Goal: Information Seeking & Learning: Learn about a topic

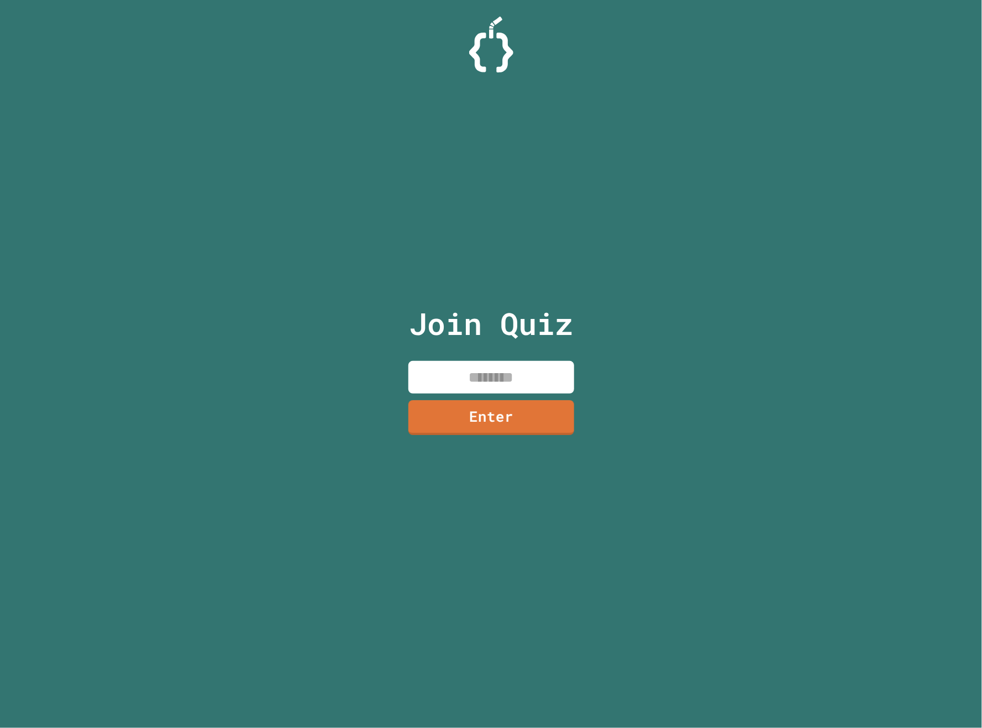
click at [515, 388] on input at bounding box center [491, 377] width 166 height 33
drag, startPoint x: 486, startPoint y: 354, endPoint x: 491, endPoint y: 366, distance: 13.5
drag, startPoint x: 491, startPoint y: 366, endPoint x: 423, endPoint y: 485, distance: 136.4
drag, startPoint x: 423, startPoint y: 485, endPoint x: 313, endPoint y: 440, distance: 118.2
click at [307, 439] on div "Join Quiz Enter" at bounding box center [491, 364] width 982 height 728
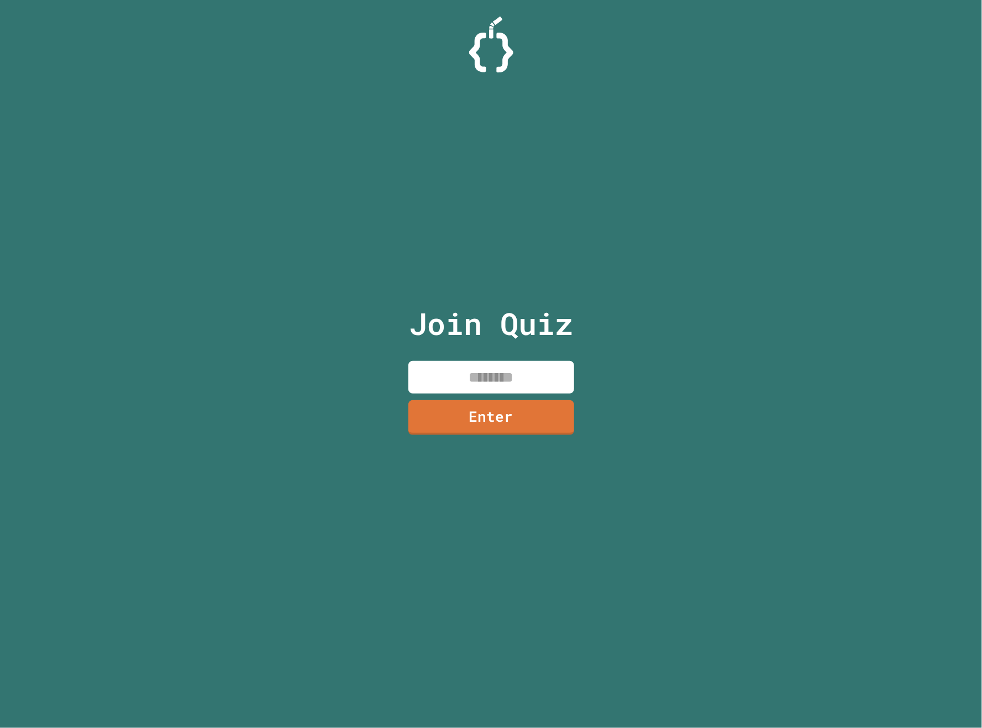
paste input "*******"
click at [486, 428] on link "Enter" at bounding box center [491, 416] width 166 height 36
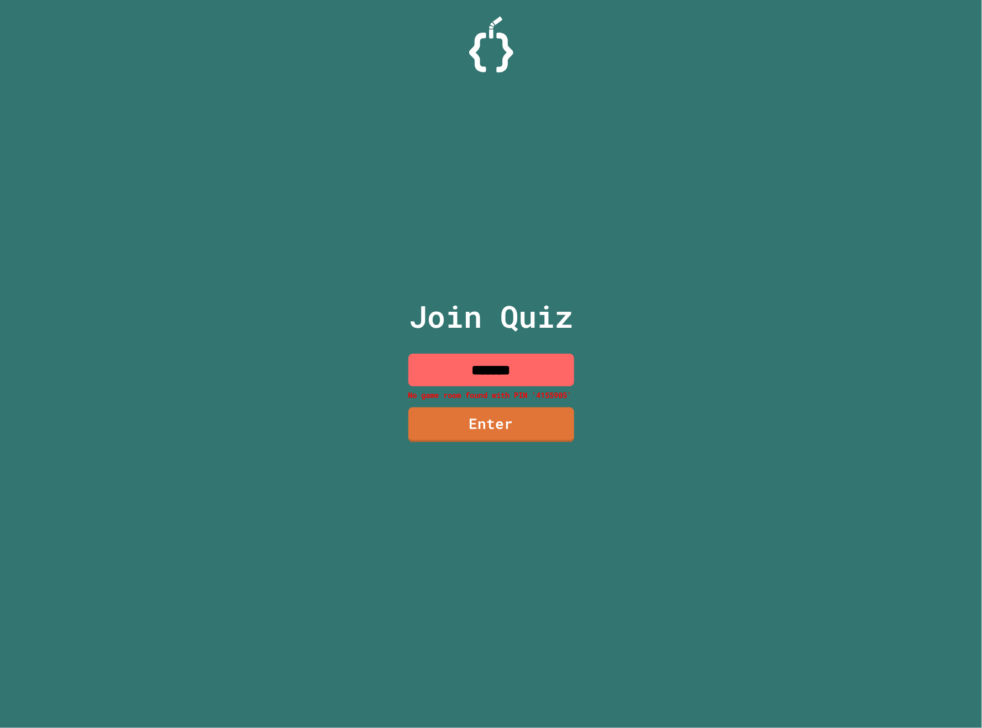
click at [452, 373] on input "*******" at bounding box center [491, 370] width 166 height 33
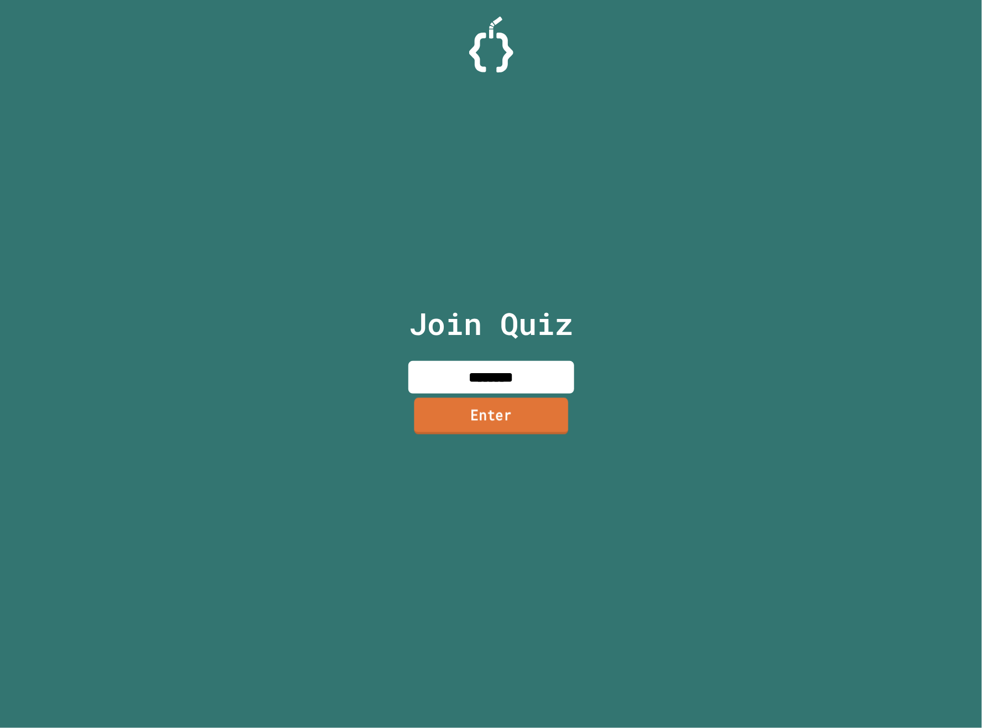
type input "********"
click at [501, 400] on link "Enter" at bounding box center [491, 416] width 162 height 36
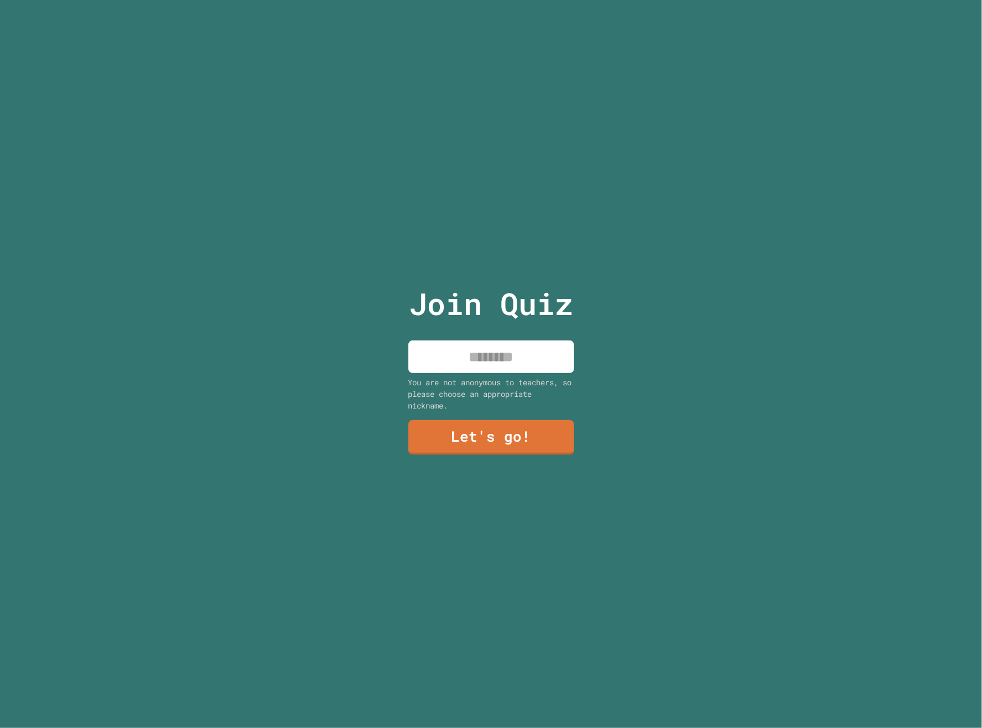
click at [484, 351] on input at bounding box center [491, 356] width 166 height 33
type input "******"
click at [465, 408] on div "Join Quiz ****** You are not anonymous to teachers, so please choose an appropr…" at bounding box center [491, 364] width 186 height 728
click at [465, 418] on link "Let's go!" at bounding box center [491, 436] width 169 height 36
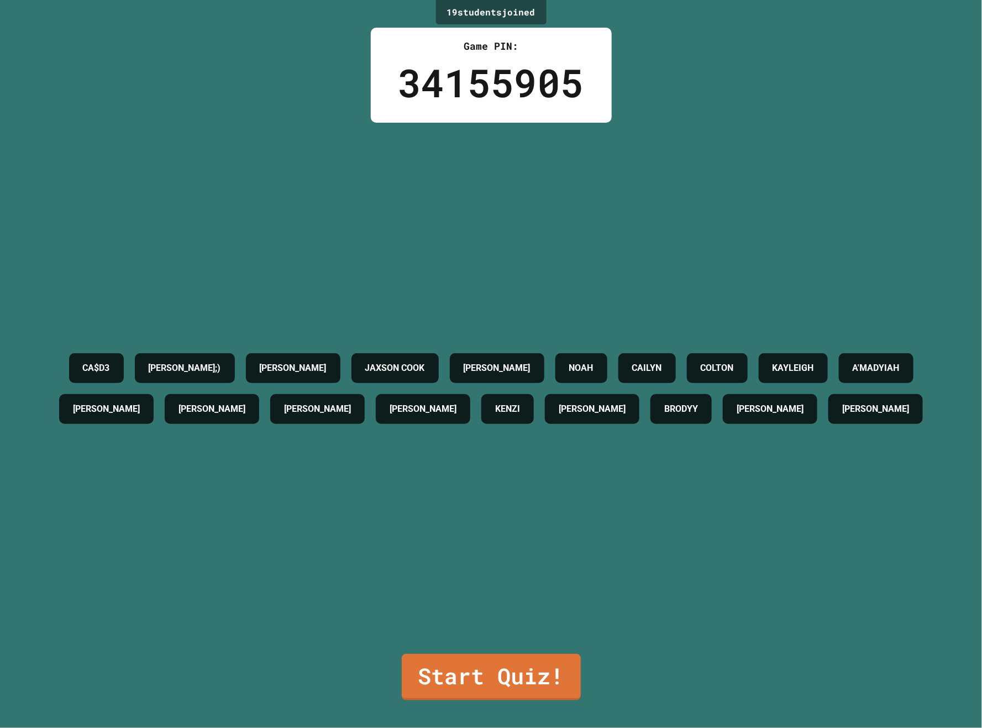
click at [496, 655] on link "Start Quiz!" at bounding box center [491, 677] width 179 height 46
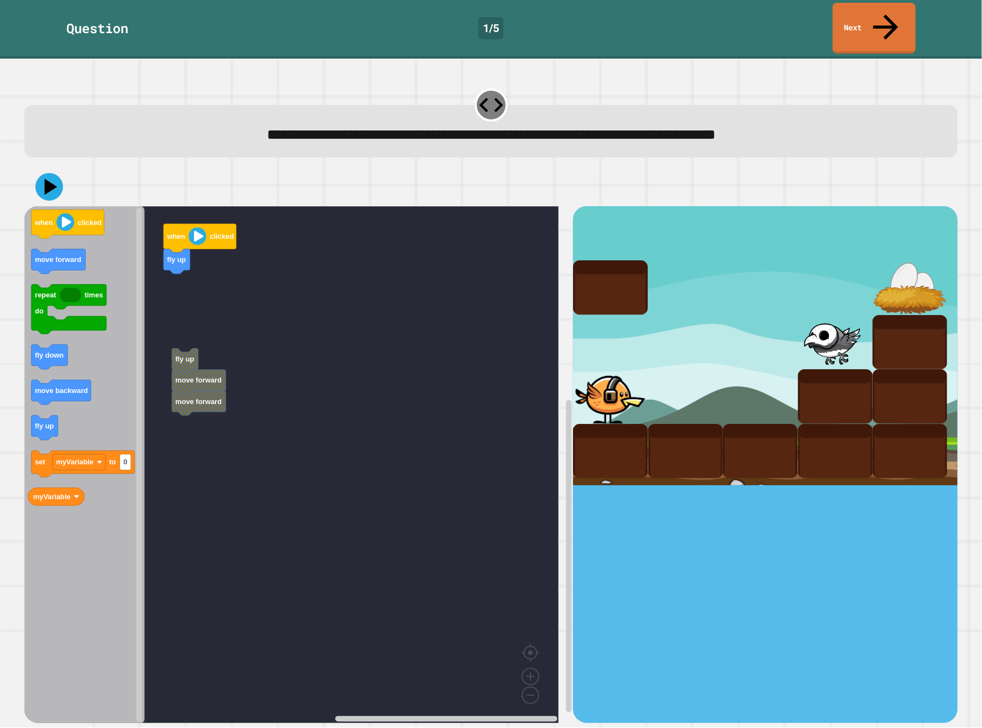
click at [65, 248] on icon "when clicked move forward repeat times do fly down move backward fly up set myV…" at bounding box center [84, 464] width 120 height 517
click at [175, 287] on g "fly up move forward move forward when clicked fly up move forward move forward" at bounding box center [299, 464] width 550 height 517
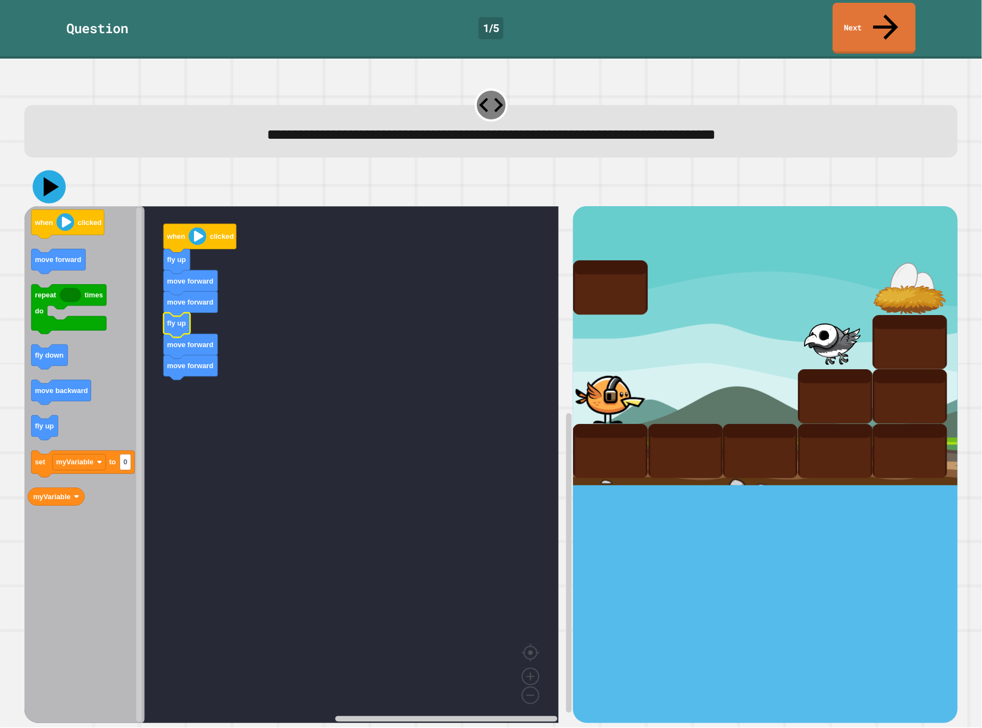
drag, startPoint x: 64, startPoint y: 166, endPoint x: 56, endPoint y: 166, distance: 7.2
click at [56, 170] on button at bounding box center [49, 186] width 33 height 33
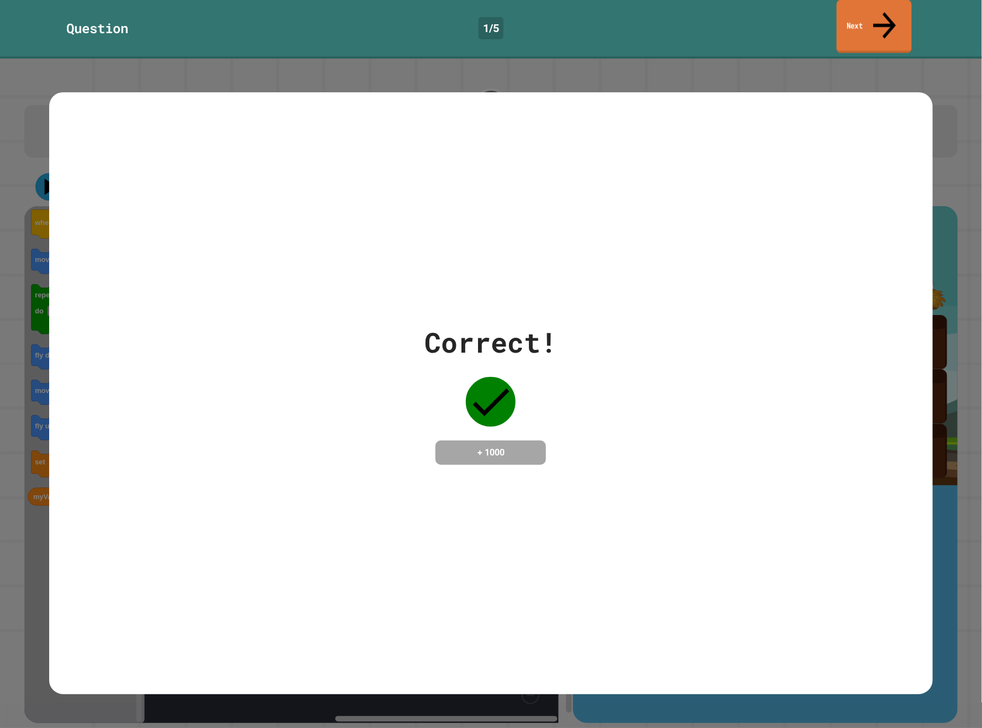
click at [861, 20] on link "Next" at bounding box center [874, 27] width 75 height 54
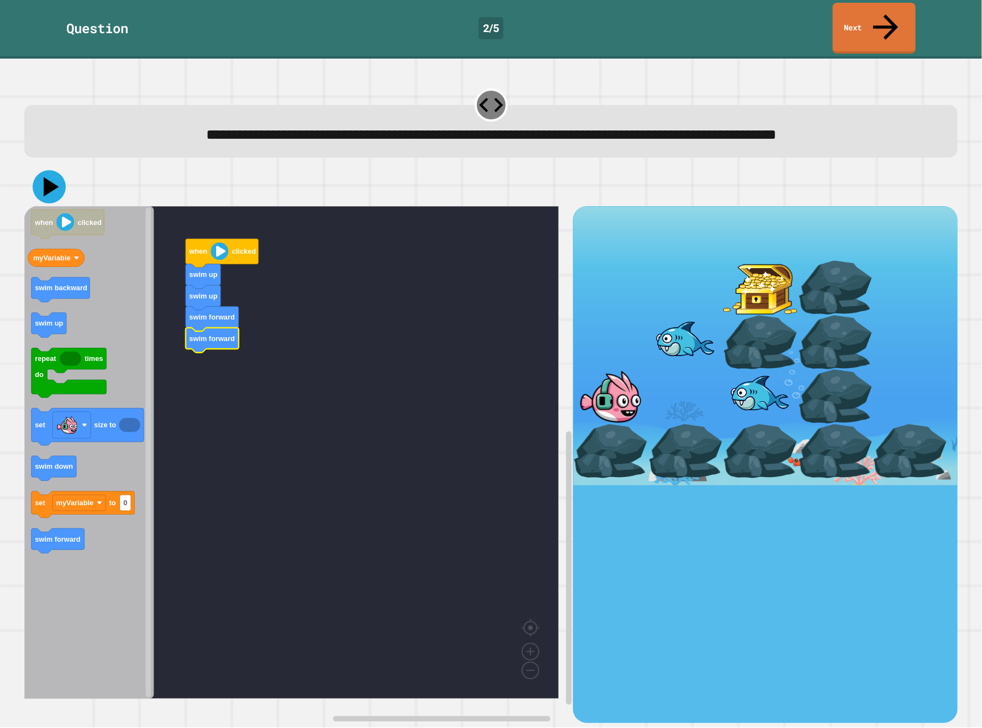
click at [51, 191] on icon at bounding box center [49, 186] width 33 height 33
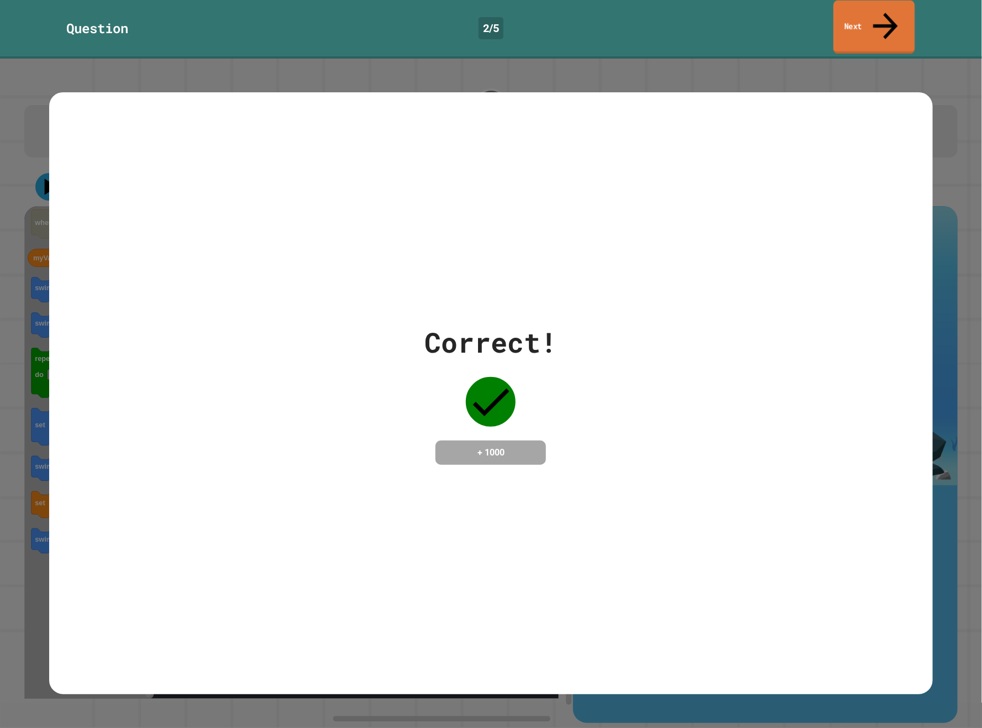
click at [857, 20] on link "Next" at bounding box center [873, 28] width 81 height 54
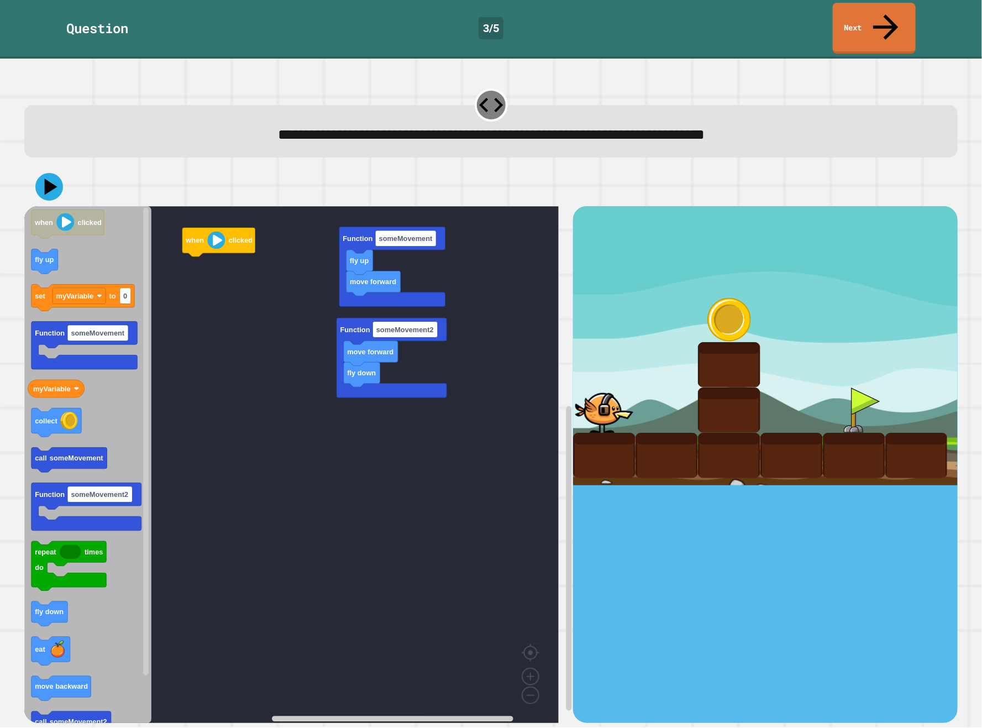
click at [329, 224] on rect "Blockly Workspace" at bounding box center [291, 464] width 534 height 517
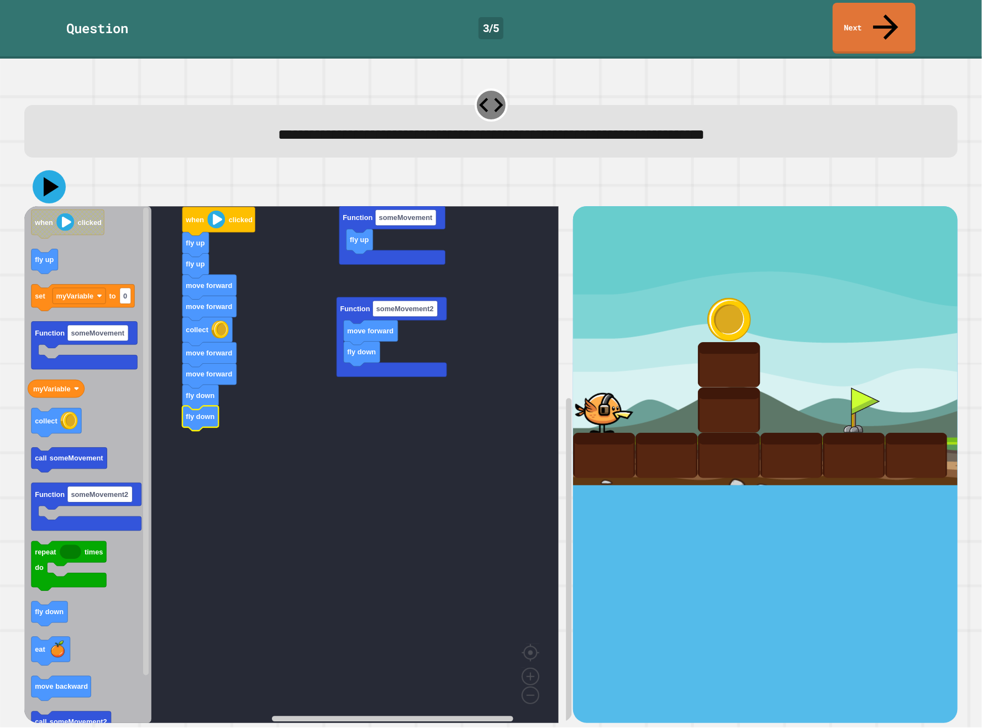
click at [40, 170] on icon at bounding box center [49, 186] width 33 height 33
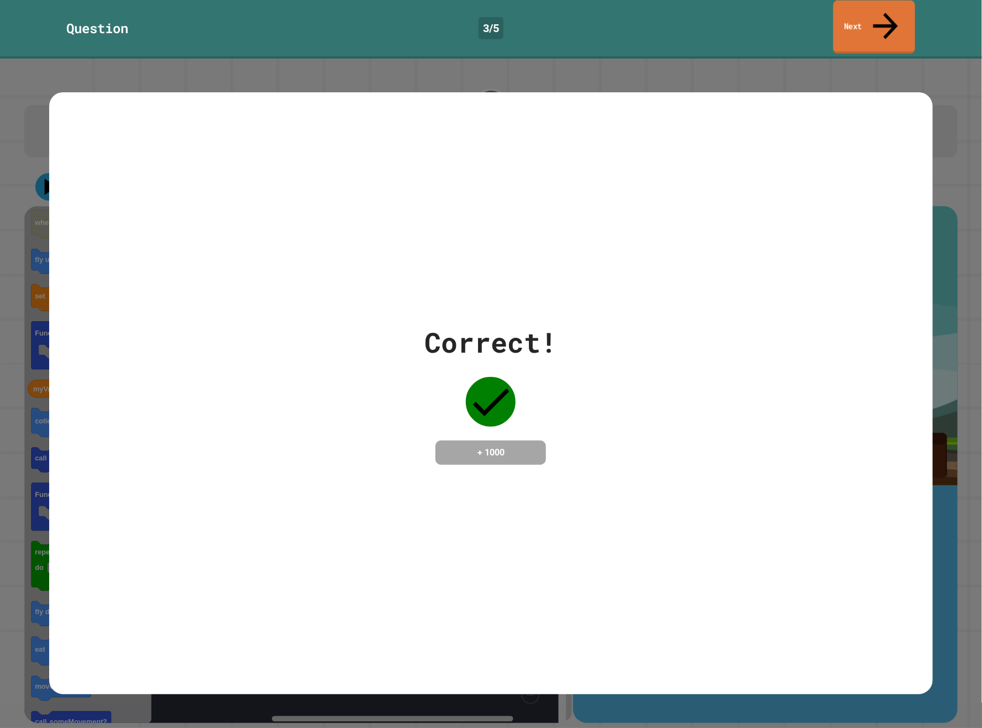
click at [888, 13] on icon at bounding box center [885, 26] width 25 height 27
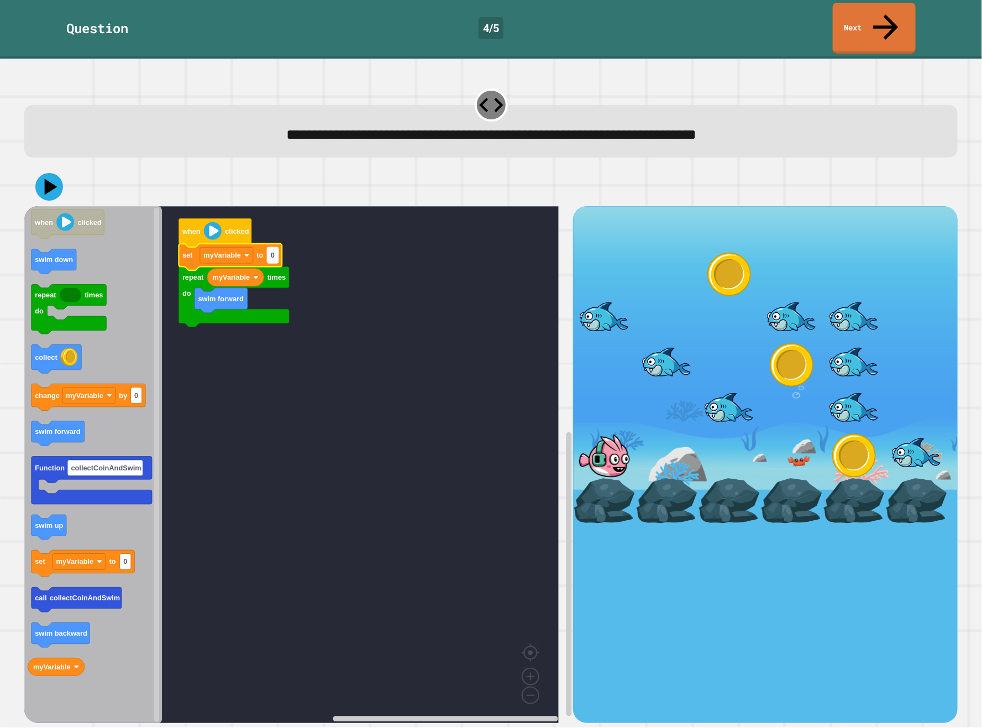
click at [271, 247] on rect "Blockly Workspace" at bounding box center [272, 255] width 11 height 16
type input "*"
click at [302, 458] on rect "Blockly Workspace" at bounding box center [291, 464] width 534 height 517
click at [70, 421] on icon "Blockly Workspace" at bounding box center [58, 433] width 53 height 25
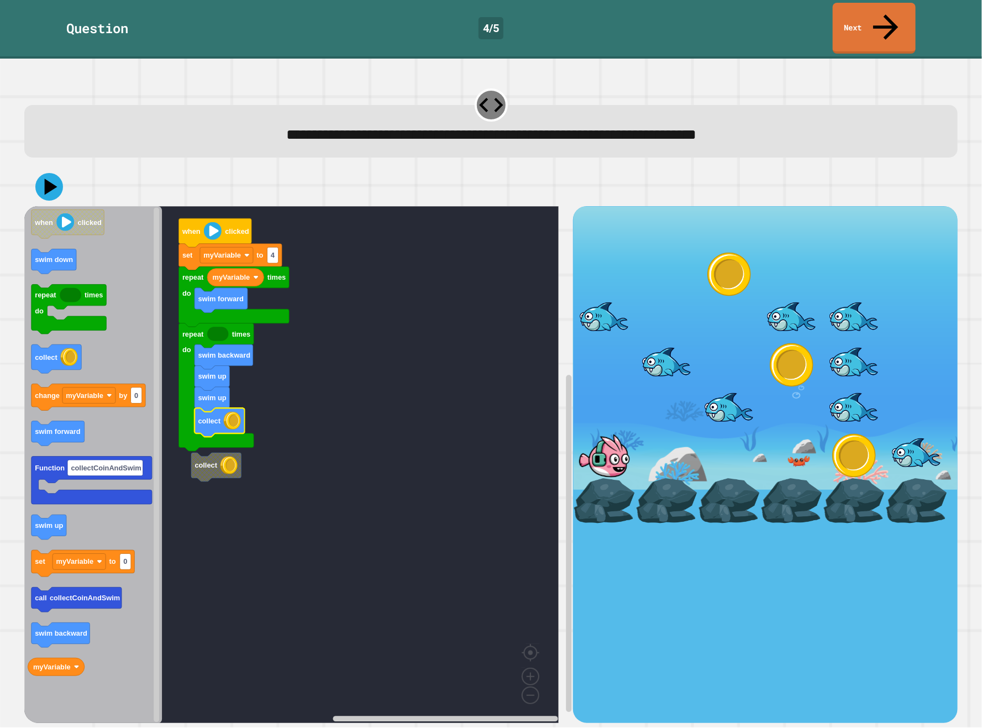
click at [60, 649] on icon "when clicked swim down repeat times do collect change myVariable by 0 swim forw…" at bounding box center [93, 464] width 138 height 517
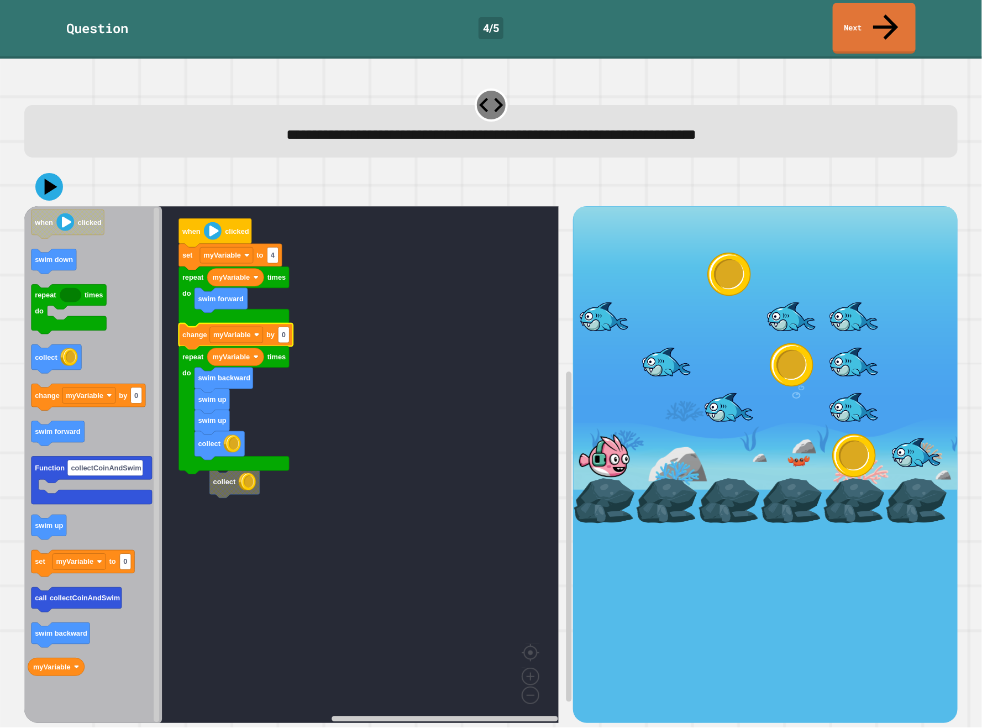
click at [290, 323] on icon "Blockly Workspace" at bounding box center [236, 336] width 114 height 27
click at [289, 327] on rect "Blockly Workspace" at bounding box center [284, 335] width 11 height 16
type input "*"
click at [312, 508] on rect "Blockly Workspace" at bounding box center [291, 464] width 534 height 517
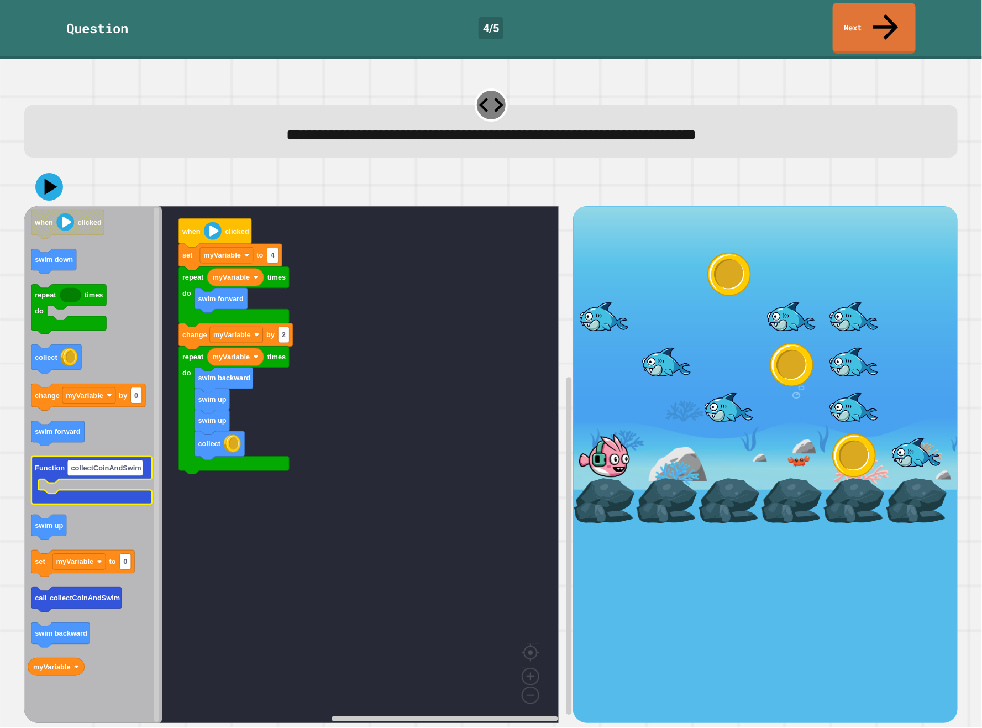
click at [95, 460] on rect "Blockly Workspace" at bounding box center [105, 468] width 76 height 16
click at [53, 177] on icon at bounding box center [51, 186] width 15 height 19
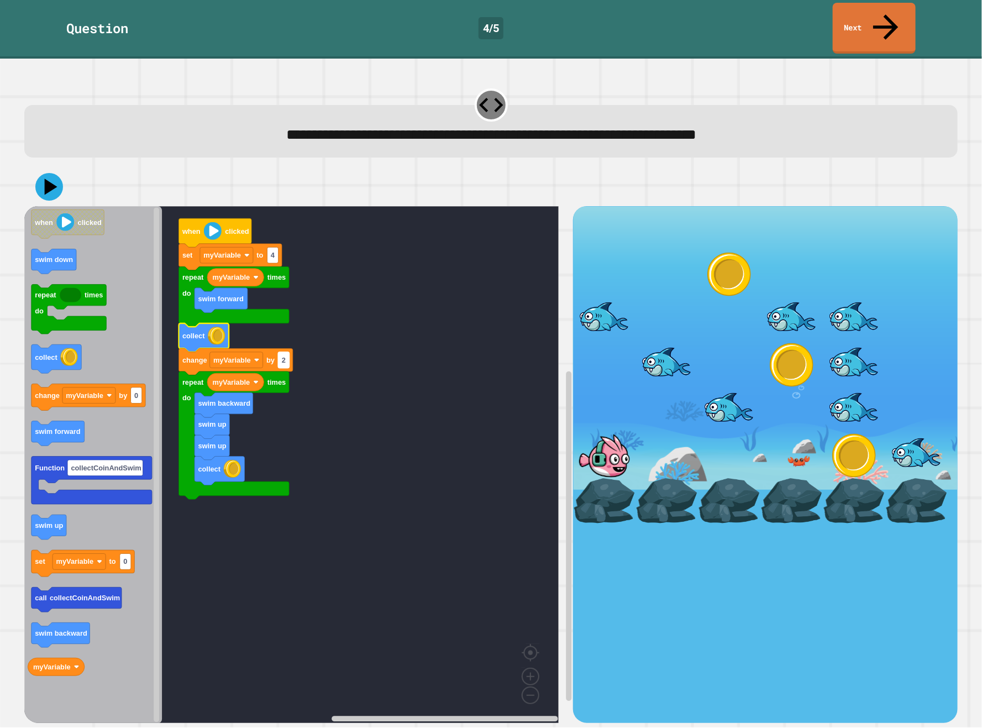
click at [286, 352] on rect "Blockly Workspace" at bounding box center [284, 360] width 11 height 16
click at [377, 400] on rect "Blockly Workspace" at bounding box center [291, 464] width 534 height 517
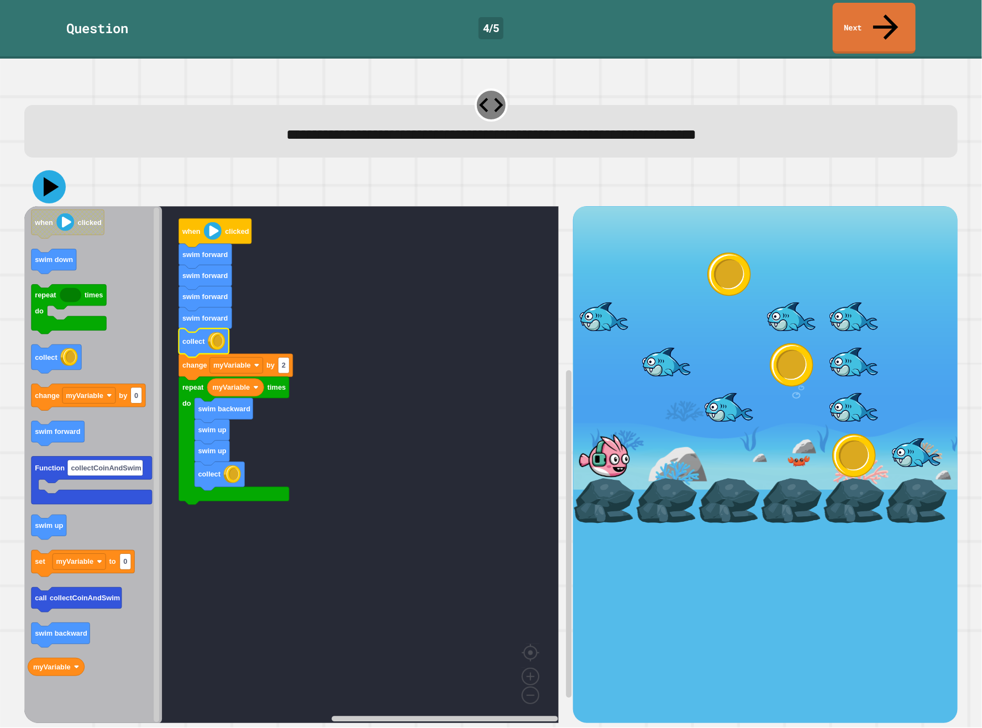
click at [45, 170] on icon at bounding box center [49, 186] width 33 height 33
click at [50, 177] on icon at bounding box center [51, 186] width 15 height 19
click at [272, 358] on rect "Blockly Workspace" at bounding box center [272, 366] width 11 height 16
type input "*"
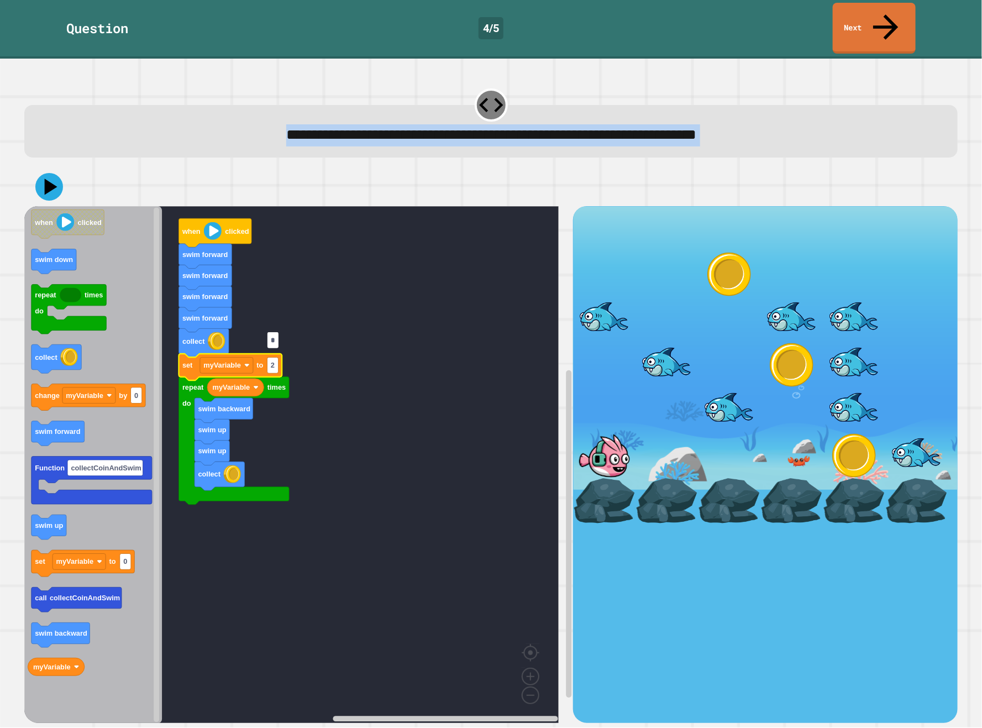
drag, startPoint x: 56, startPoint y: 136, endPoint x: 55, endPoint y: 148, distance: 12.3
click at [55, 148] on div "**********" at bounding box center [491, 402] width 943 height 649
drag, startPoint x: 55, startPoint y: 148, endPoint x: 49, endPoint y: 164, distance: 17.1
click at [49, 177] on icon at bounding box center [51, 186] width 15 height 19
click at [350, 424] on rect "Blockly Workspace" at bounding box center [291, 464] width 534 height 517
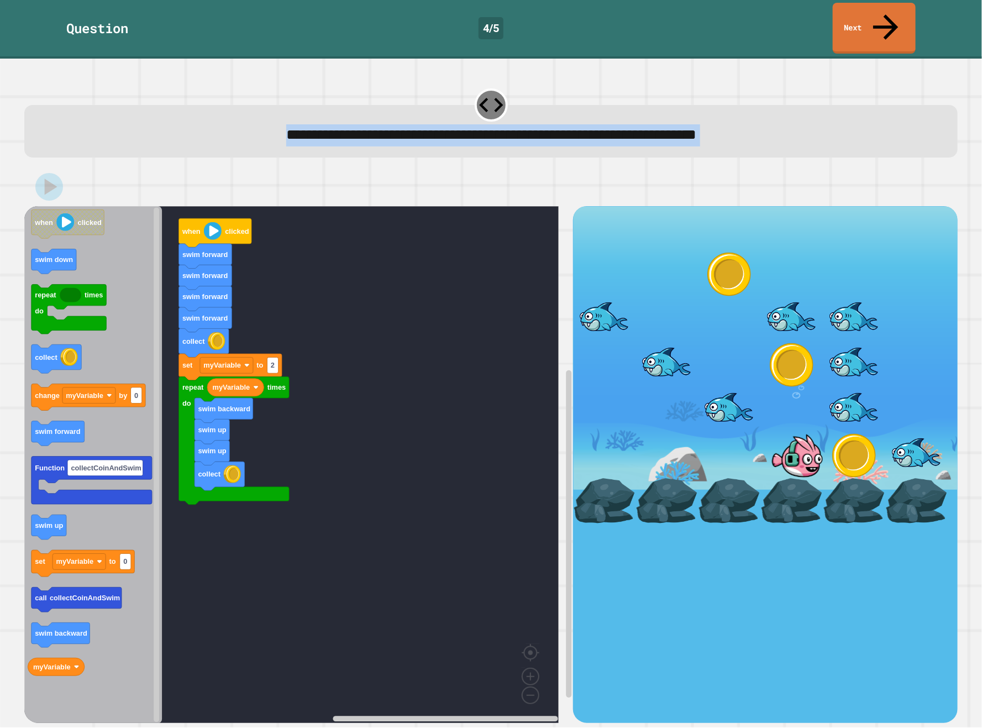
click at [350, 424] on rect "Blockly Workspace" at bounding box center [291, 464] width 534 height 517
click at [433, 323] on rect "Blockly Workspace" at bounding box center [291, 464] width 534 height 517
click at [419, 167] on div "when clicked swim forward swim forward swim forward swim forward collect set my…" at bounding box center [490, 444] width 933 height 555
click at [416, 167] on div at bounding box center [490, 186] width 933 height 39
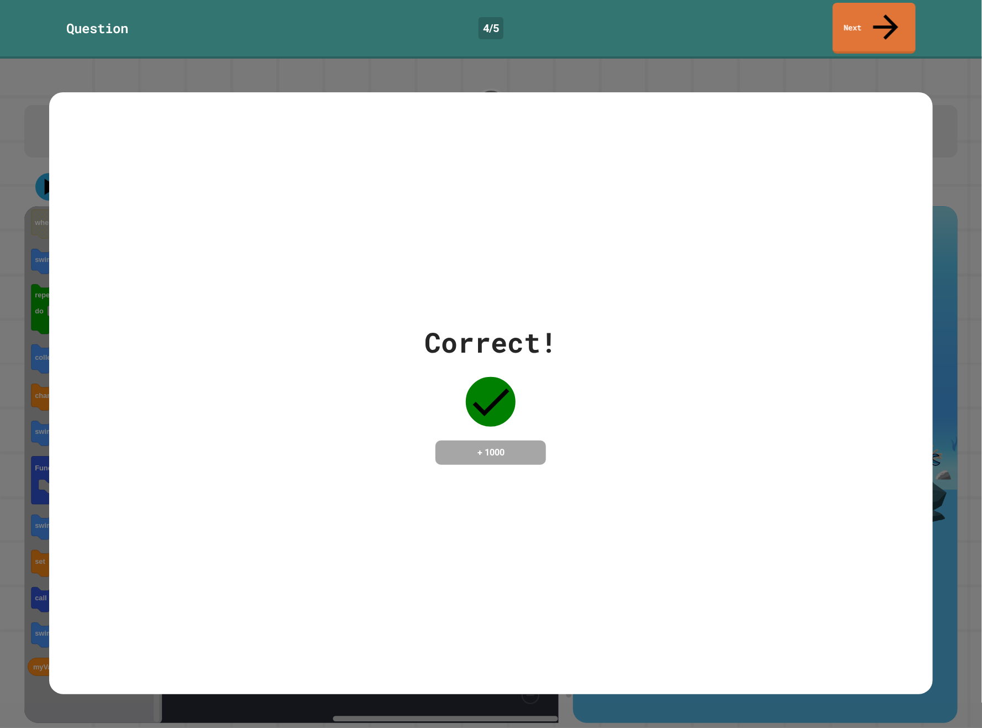
click at [819, 92] on div "Correct! + 1000" at bounding box center [491, 393] width 884 height 602
click at [849, 12] on link "Next" at bounding box center [874, 28] width 82 height 54
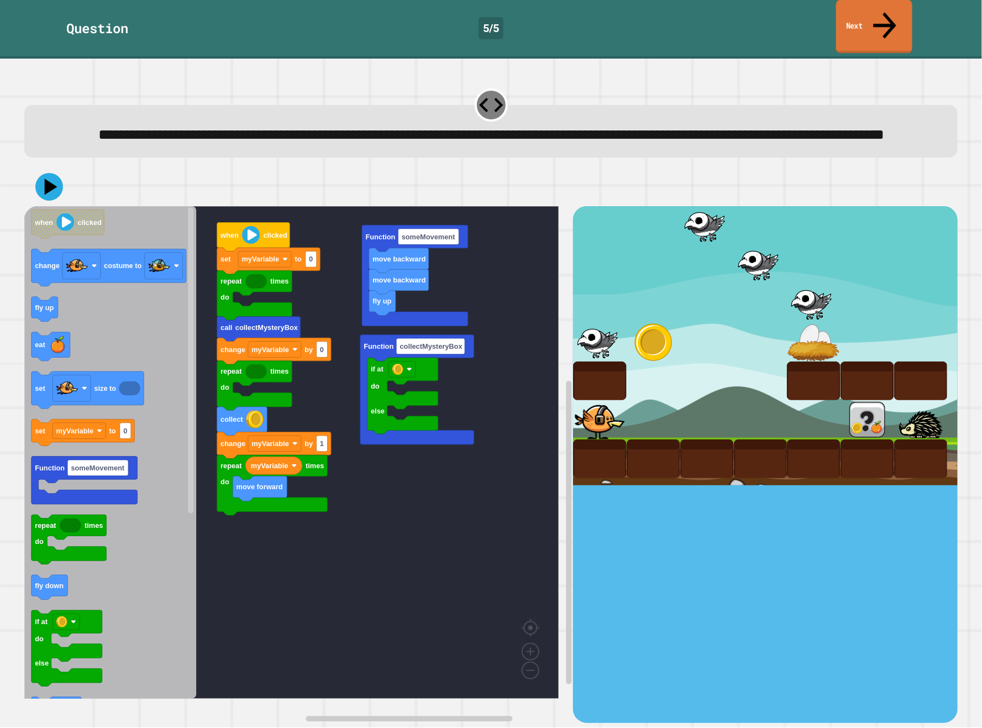
click at [846, 11] on link "Next" at bounding box center [874, 27] width 76 height 54
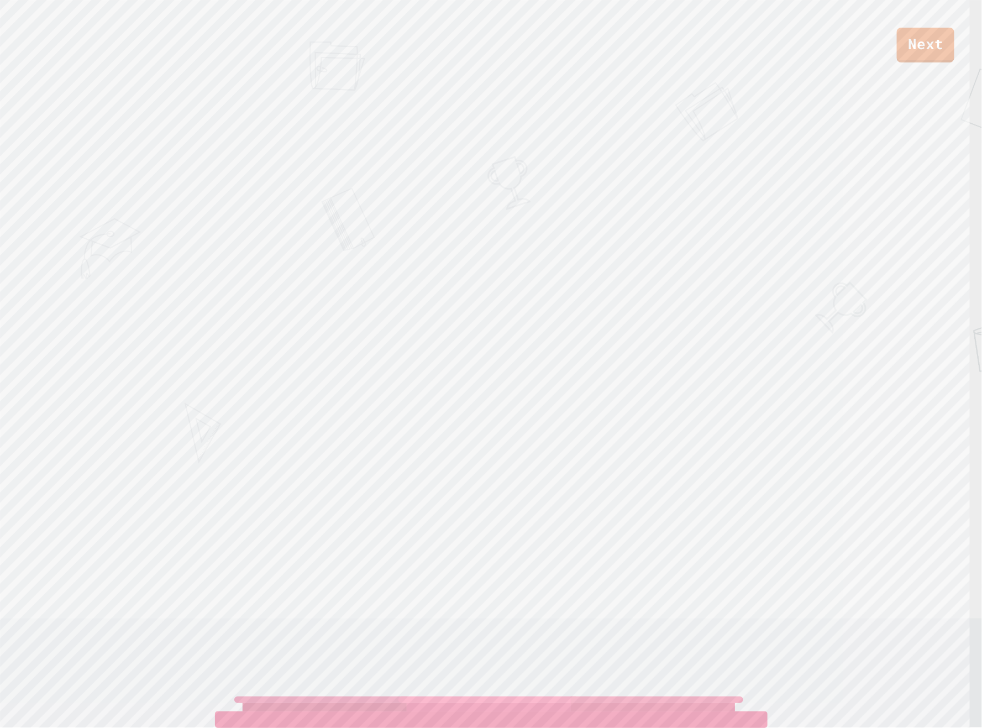
click at [921, 71] on div "Next CAILYN" at bounding box center [491, 364] width 982 height 728
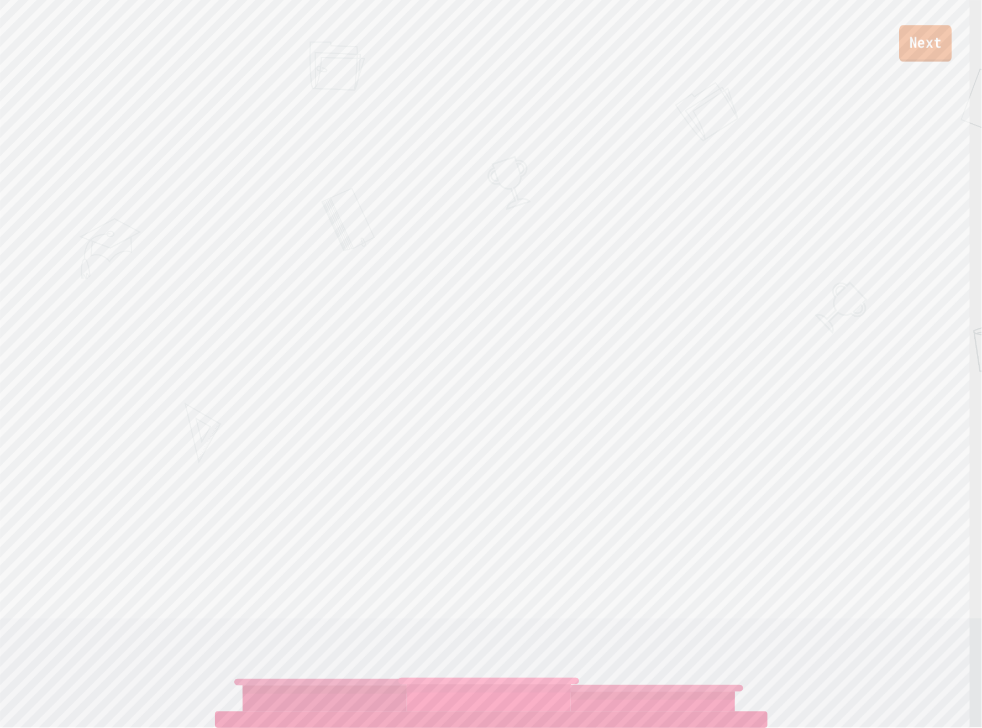
click at [920, 60] on link "Next" at bounding box center [925, 43] width 53 height 36
